Goal: Information Seeking & Learning: Learn about a topic

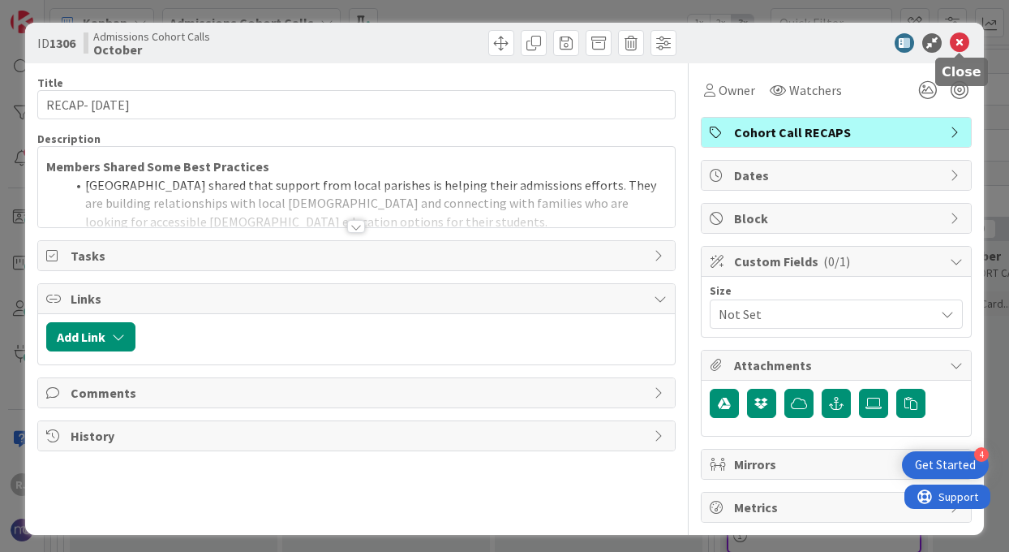
click at [959, 40] on icon at bounding box center [959, 42] width 19 height 19
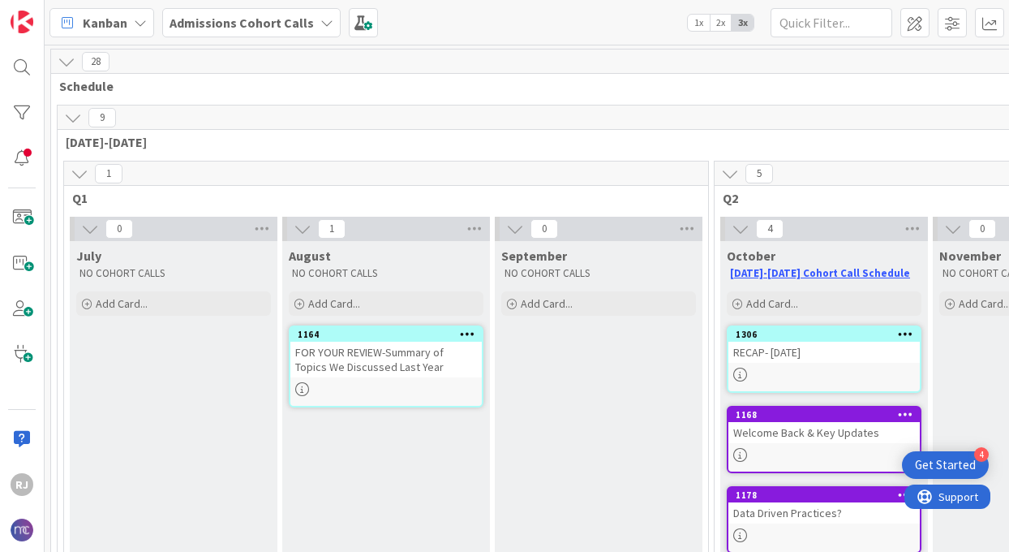
click at [244, 18] on b "Admissions Cohort Calls" at bounding box center [242, 23] width 144 height 16
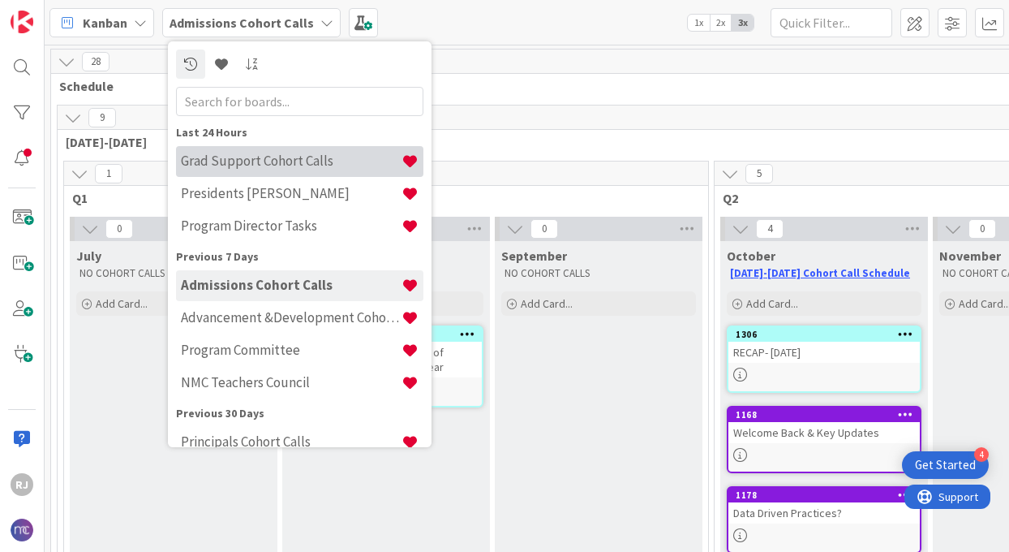
click at [265, 161] on h4 "Grad Support Cohort Calls" at bounding box center [291, 161] width 221 height 16
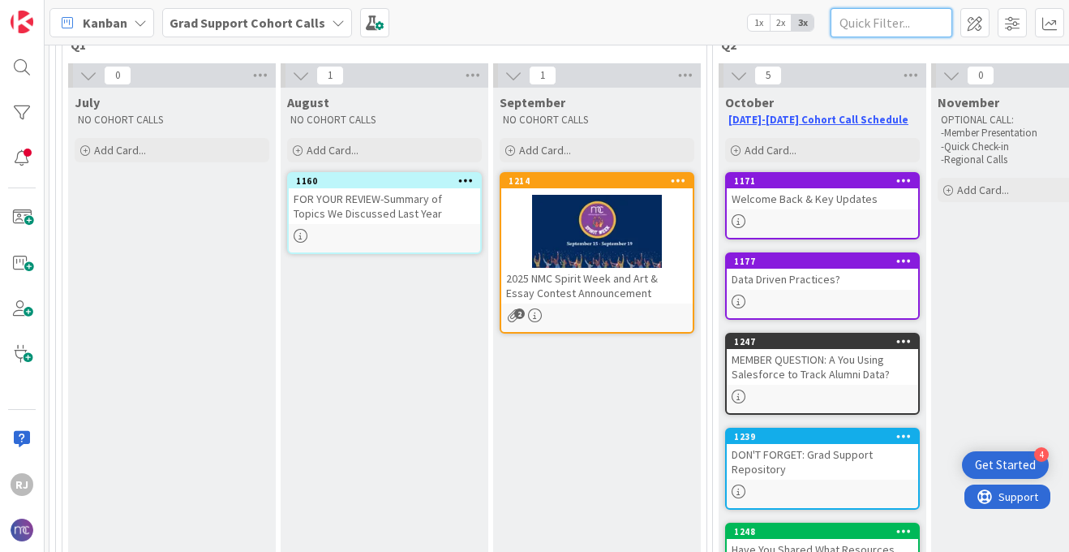
scroll to position [155, 2]
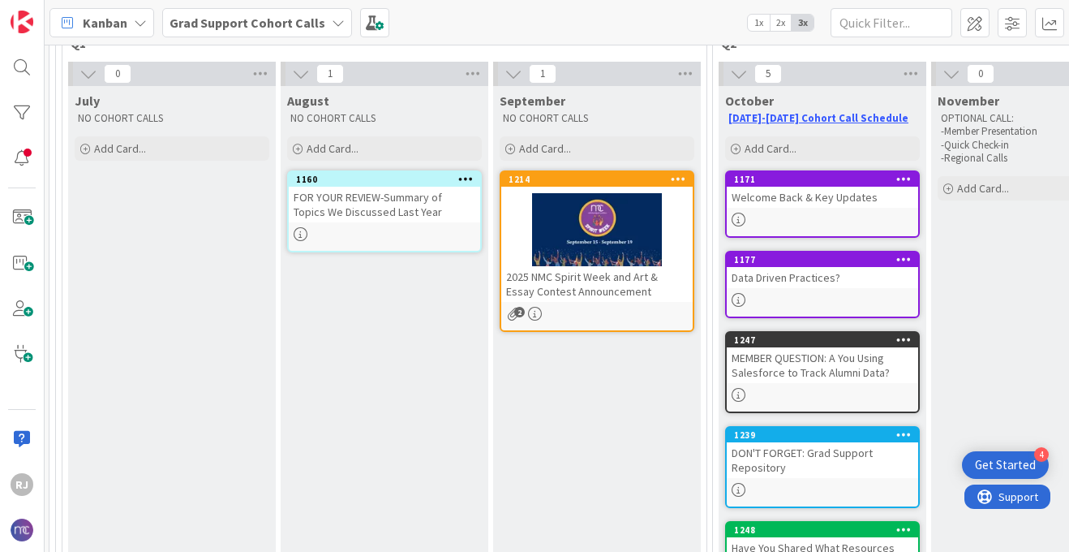
click at [837, 211] on div "1171 Welcome Back & Key Updates" at bounding box center [822, 203] width 195 height 67
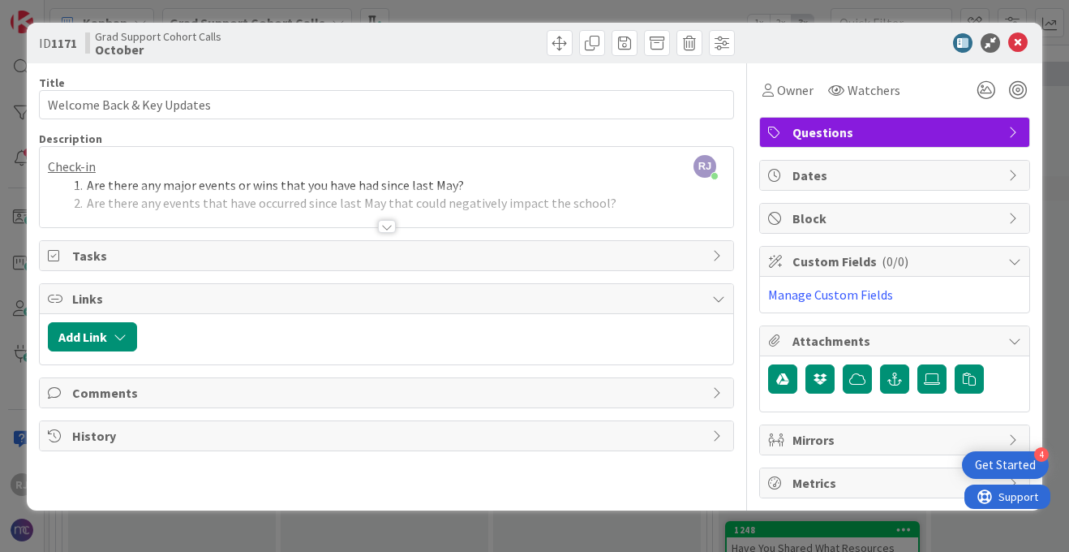
click at [389, 226] on div at bounding box center [387, 226] width 18 height 13
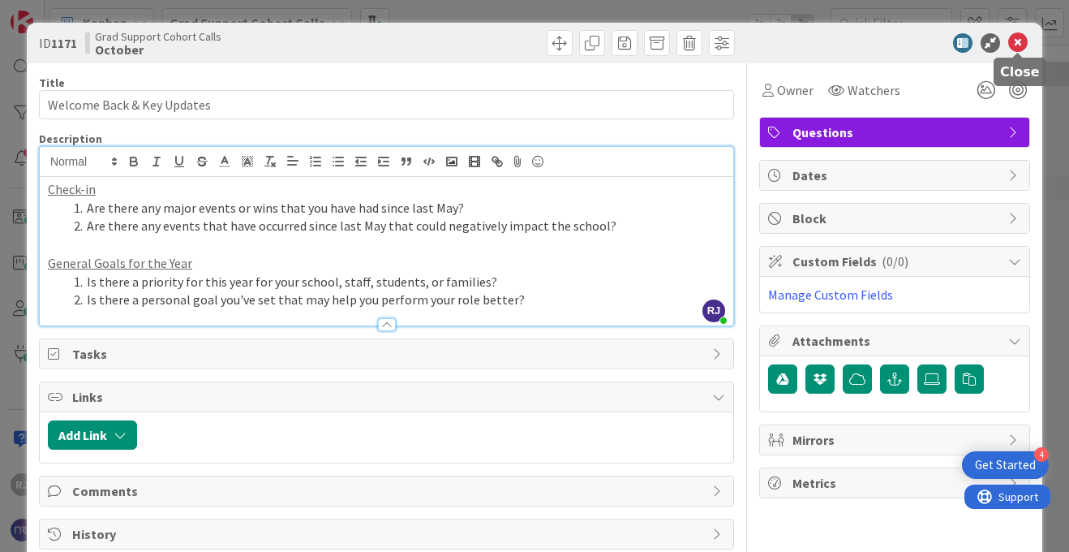
click at [1009, 43] on icon at bounding box center [1018, 42] width 19 height 19
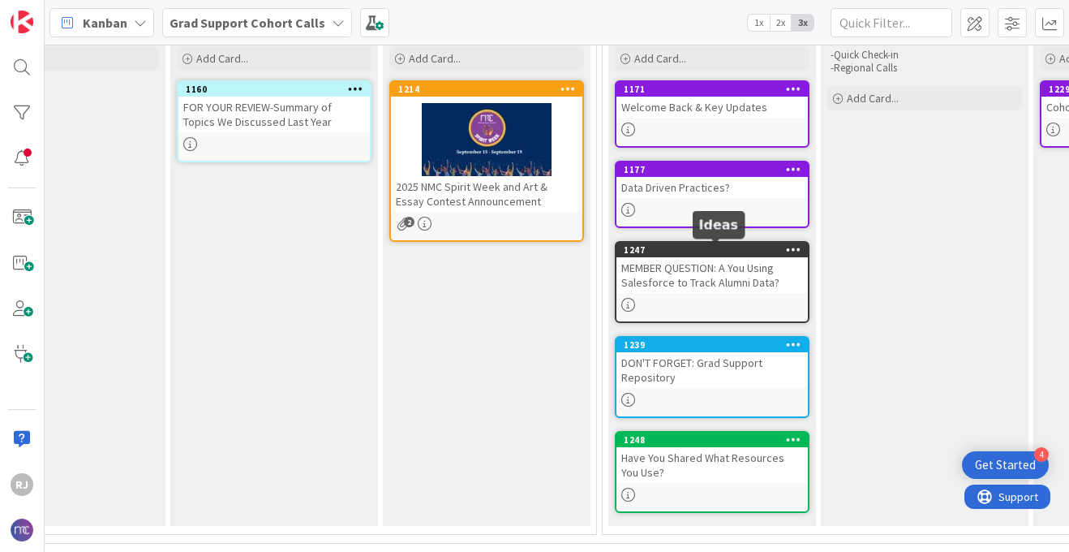
scroll to position [246, 112]
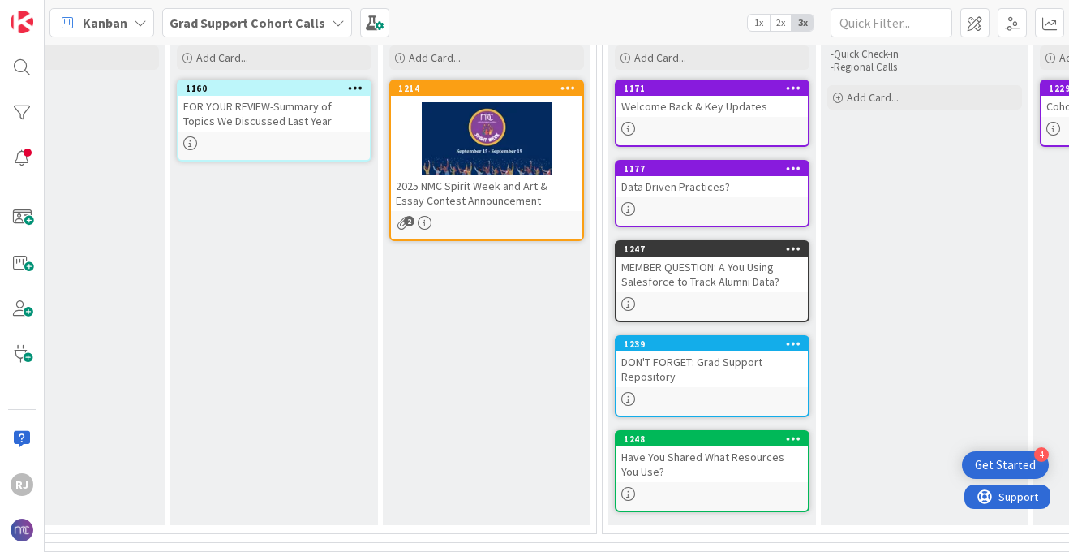
click at [689, 284] on div "MEMBER QUESTION: A You Using Salesforce to Track Alumni Data?" at bounding box center [712, 274] width 191 height 36
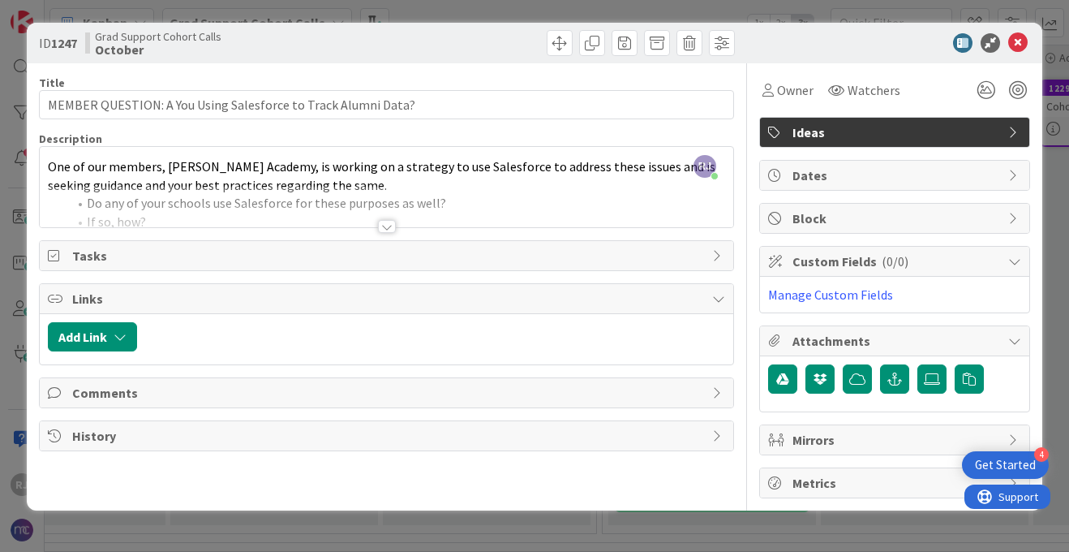
click at [388, 226] on div at bounding box center [387, 226] width 18 height 13
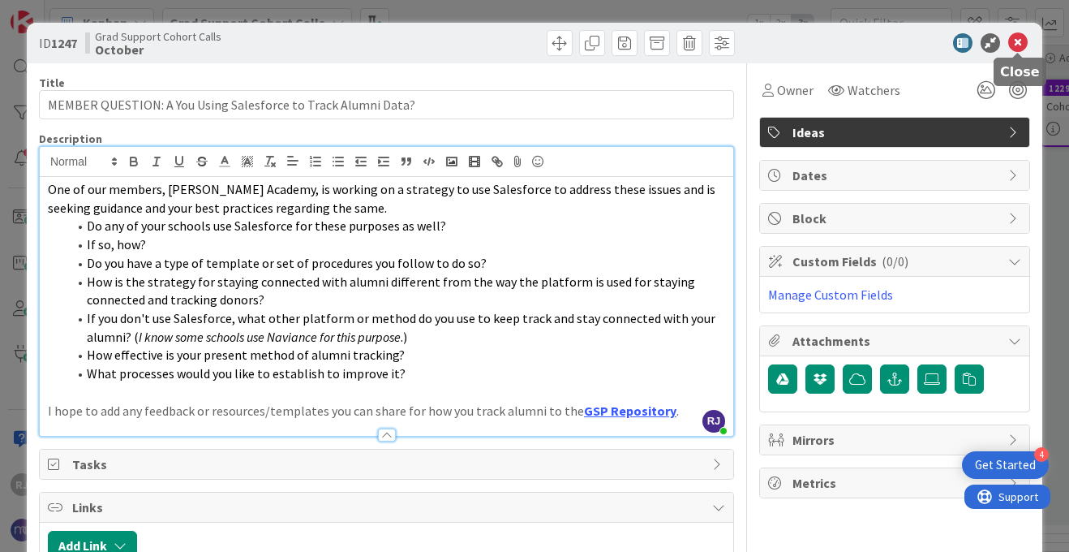
click at [1009, 38] on icon at bounding box center [1018, 42] width 19 height 19
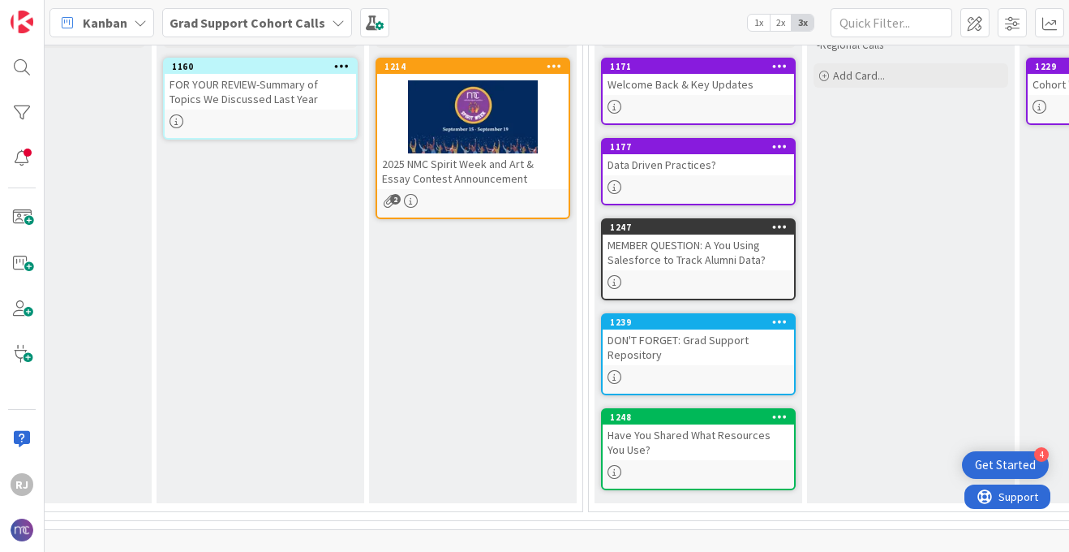
scroll to position [268, 128]
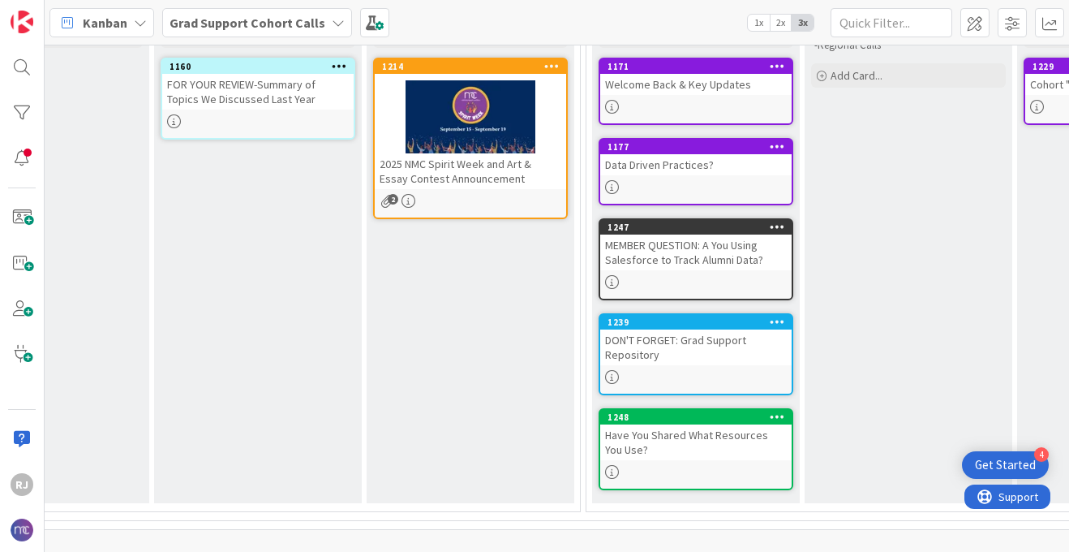
click at [670, 441] on div "Have You Shared What Resources You Use?" at bounding box center [695, 442] width 191 height 36
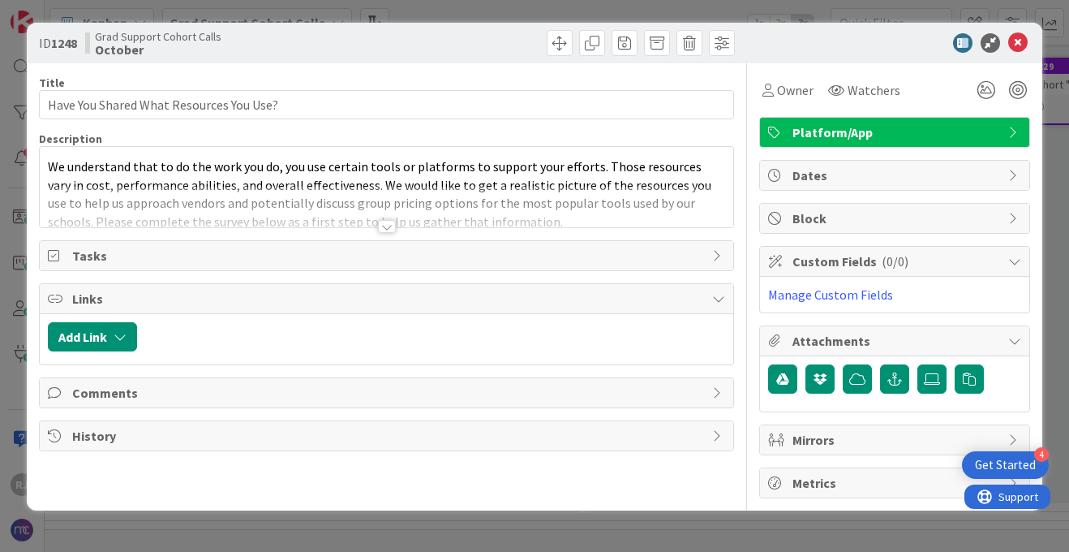
click at [390, 226] on div at bounding box center [387, 226] width 18 height 13
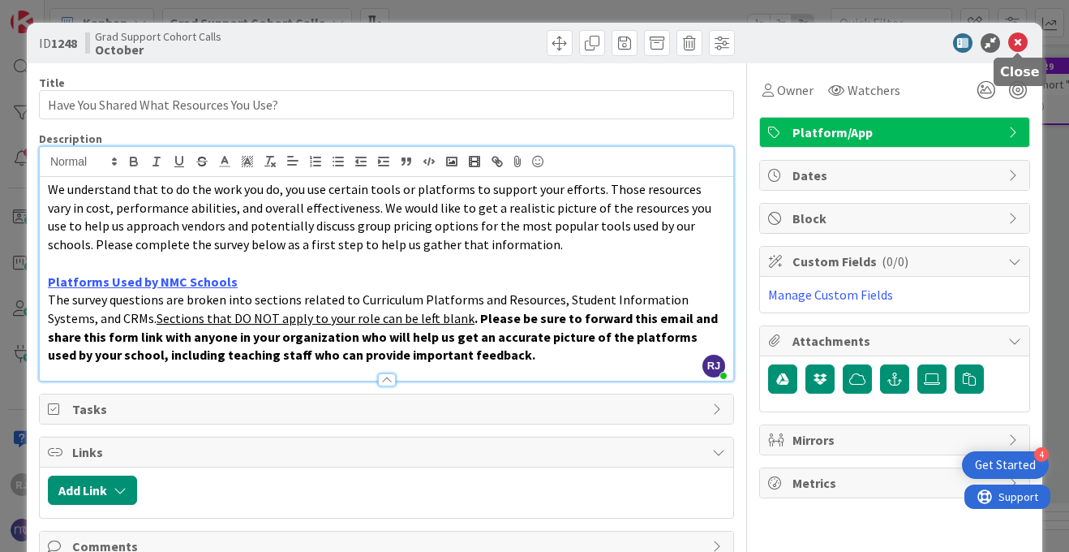
click at [1009, 41] on icon at bounding box center [1018, 42] width 19 height 19
